Goal: Check status: Check status

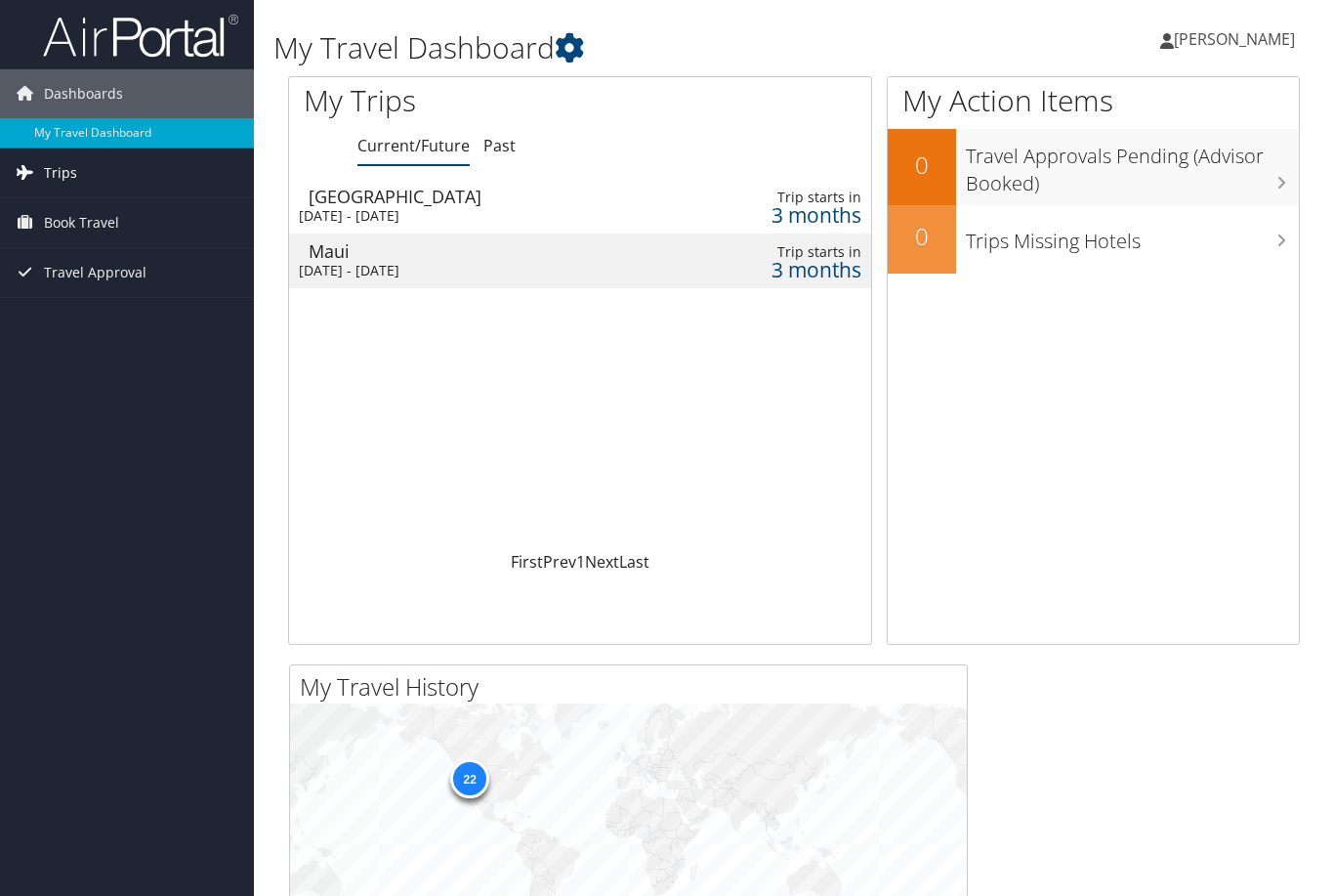
click at [71, 176] on span "Trips" at bounding box center [60, 172] width 34 height 49
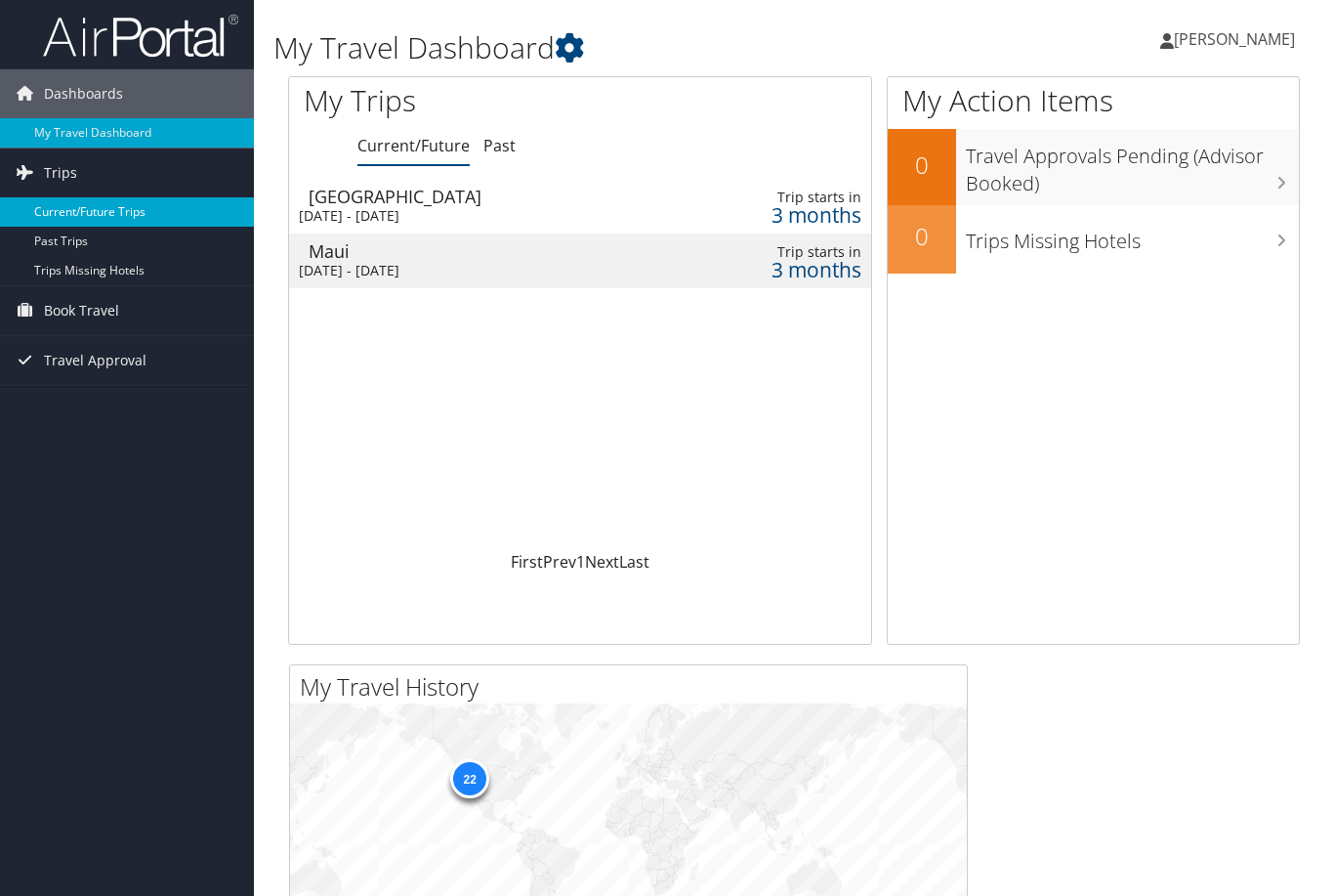
click at [85, 215] on link "Current/Future Trips" at bounding box center [127, 212] width 254 height 30
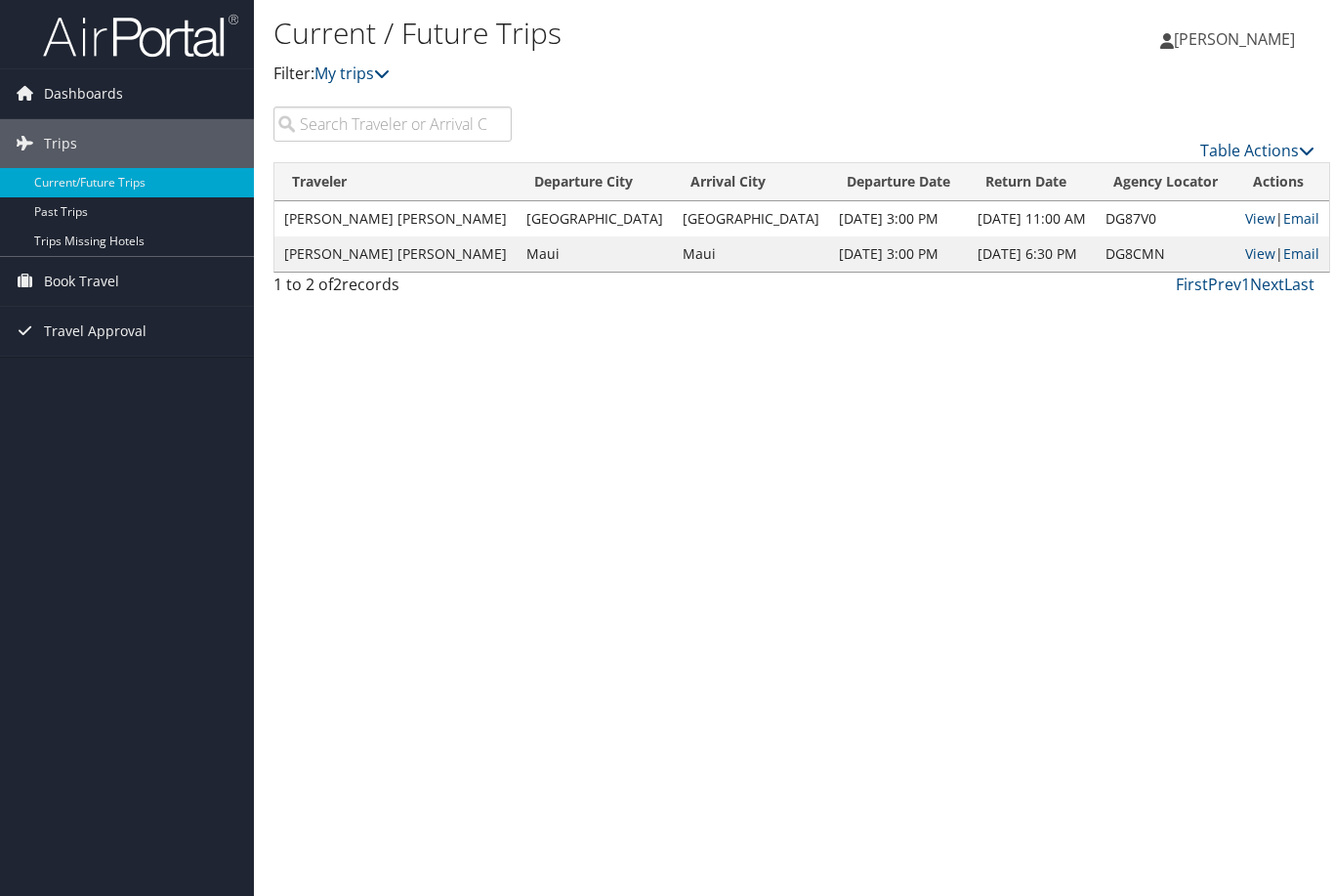
click at [516, 210] on td "[GEOGRAPHIC_DATA]" at bounding box center [595, 218] width 157 height 35
click at [1246, 209] on link "View" at bounding box center [1261, 218] width 31 height 19
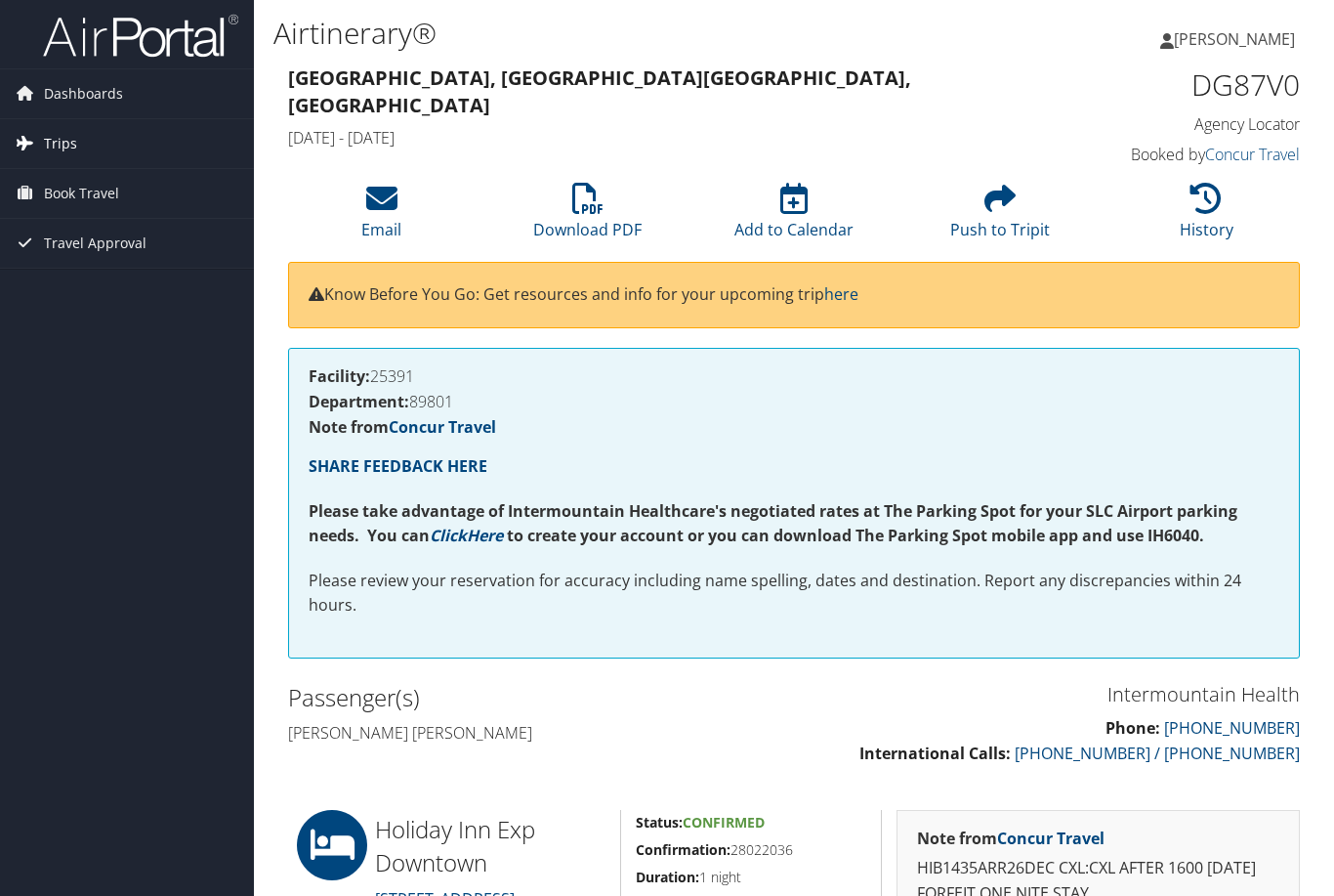
click at [60, 153] on span "Trips" at bounding box center [60, 143] width 34 height 49
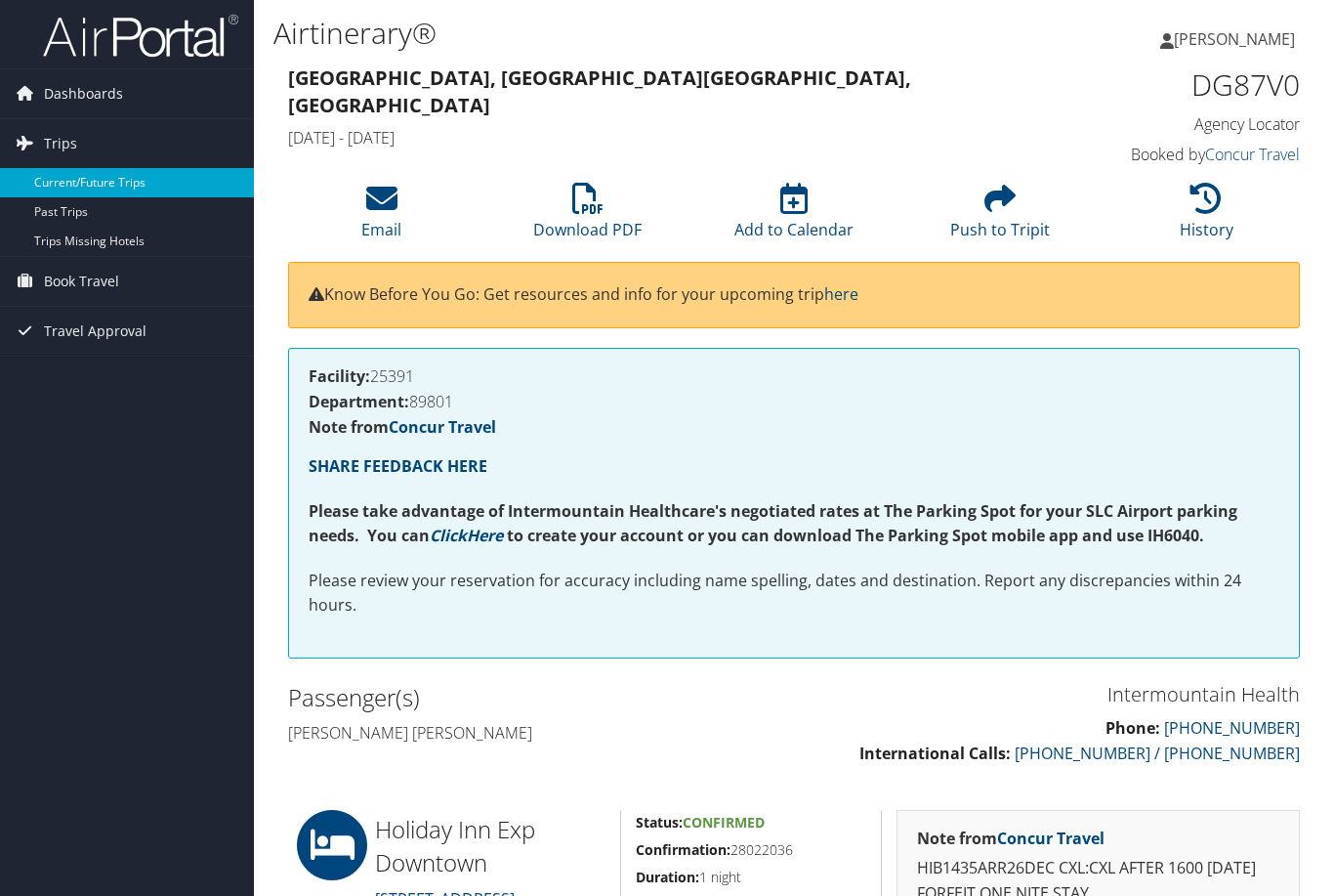
click at [77, 191] on link "Current/Future Trips" at bounding box center [127, 183] width 254 height 30
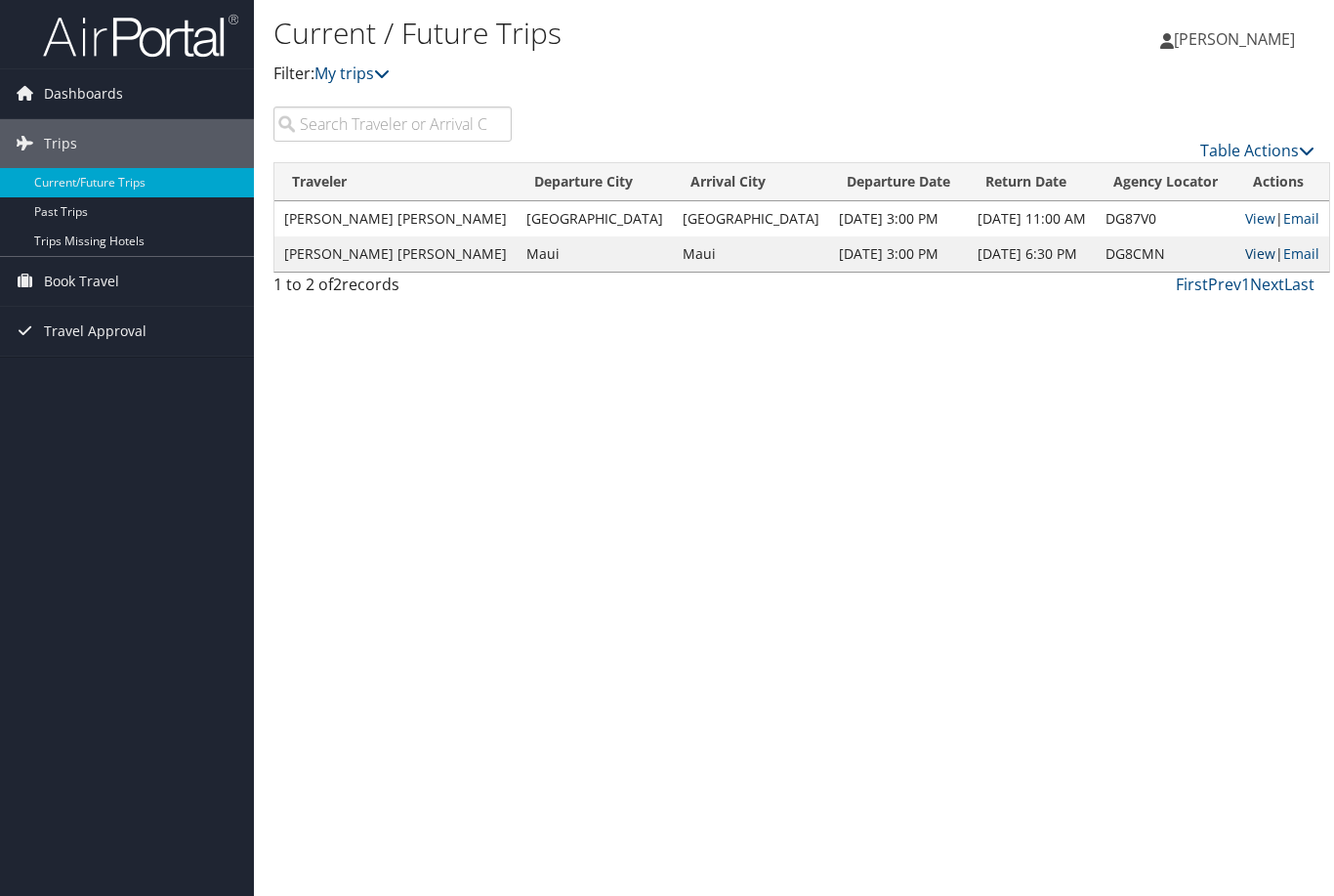
click at [1246, 256] on link "View" at bounding box center [1261, 253] width 31 height 19
click at [79, 289] on span "Book Travel" at bounding box center [81, 280] width 75 height 49
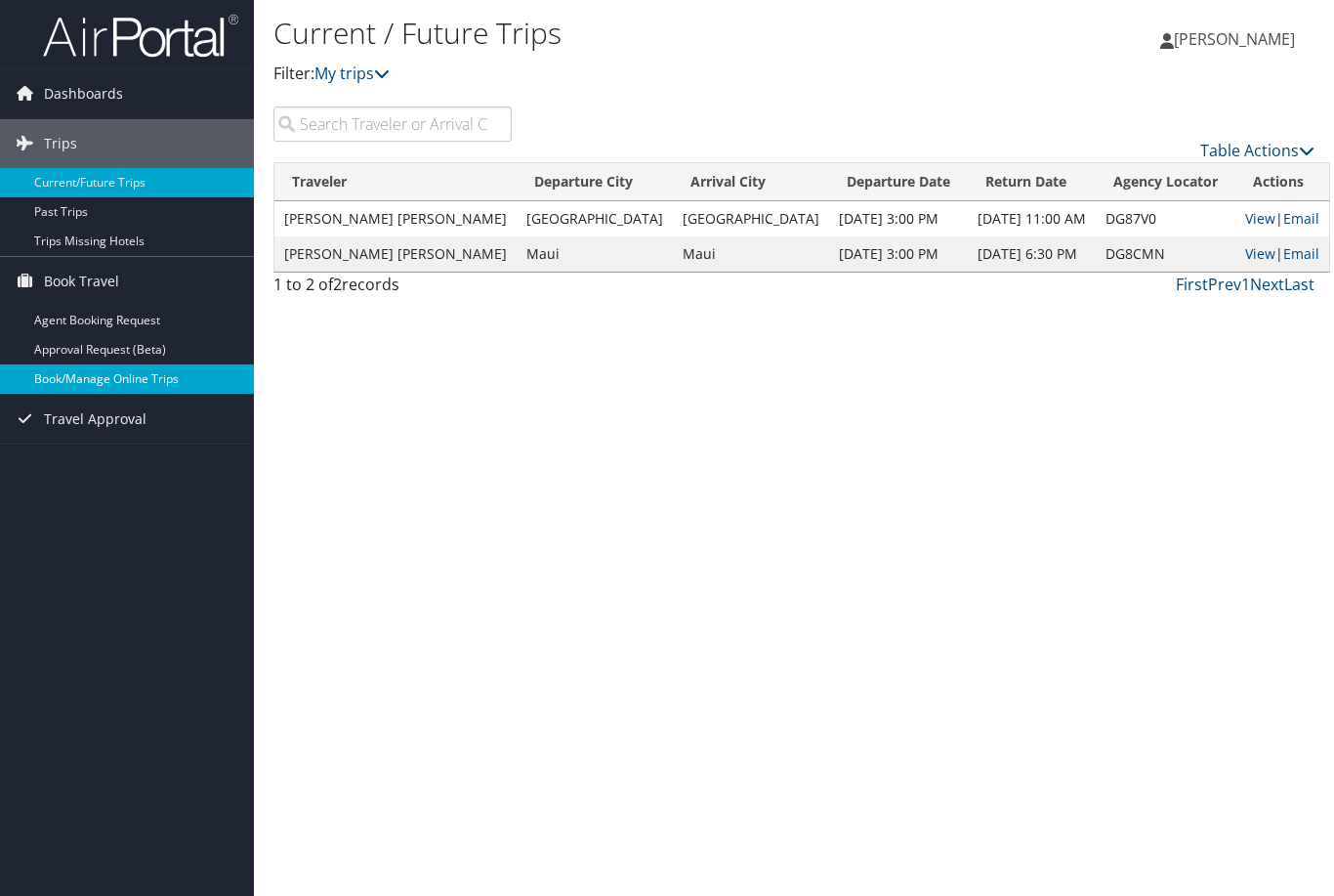
click at [112, 382] on link "Book/Manage Online Trips" at bounding box center [127, 380] width 254 height 30
